Goal: Obtain resource: Download file/media

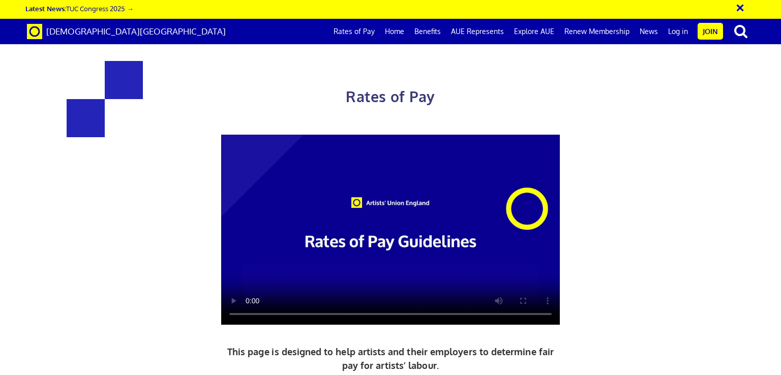
scroll to position [2259, 0]
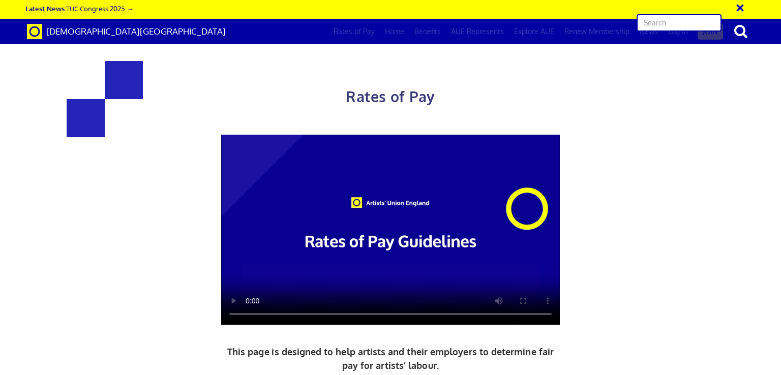
click at [712, 19] on input "text" at bounding box center [679, 22] width 85 height 17
type input "videographer"
click at [704, 20] on input "videographer" at bounding box center [679, 22] width 85 height 17
click at [722, 23] on input "videographer" at bounding box center [679, 22] width 85 height 17
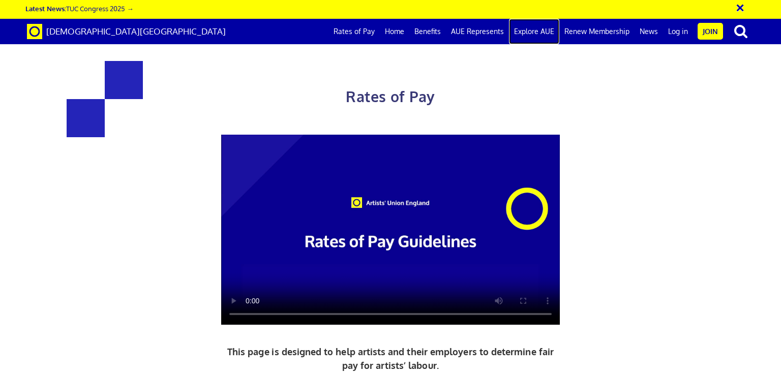
click at [539, 35] on link "Explore AUE" at bounding box center [534, 31] width 50 height 25
